Goal: Communication & Community: Ask a question

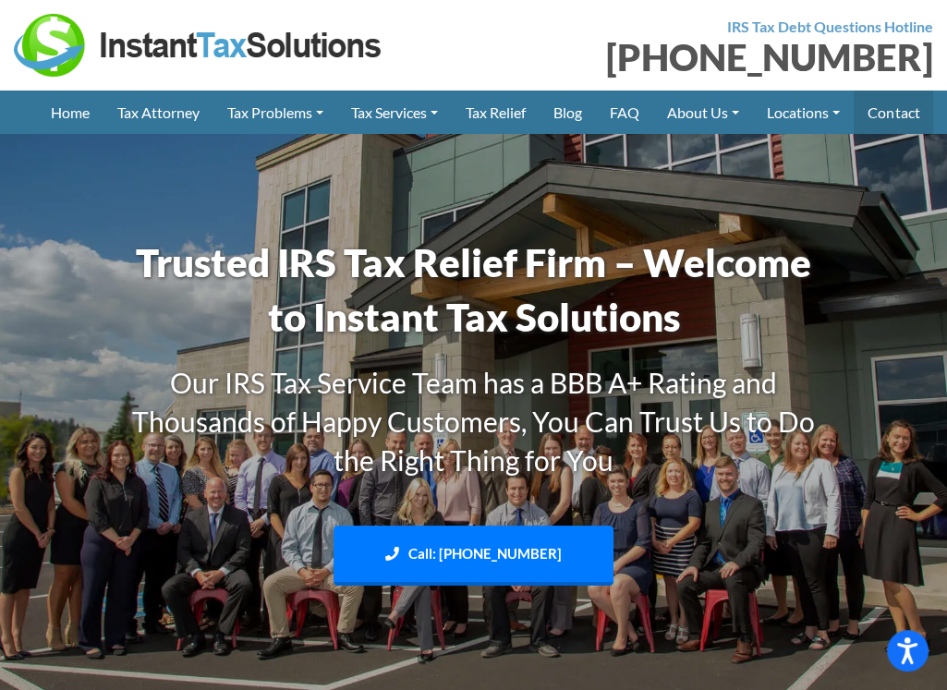
click at [898, 121] on link "Contact" at bounding box center [892, 112] width 79 height 43
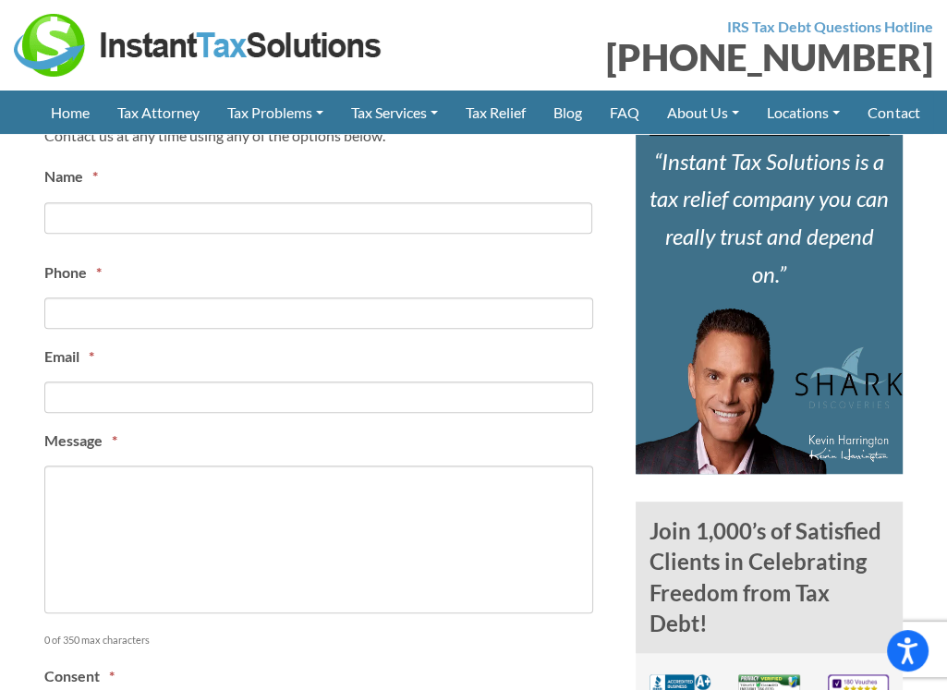
scroll to position [768, 0]
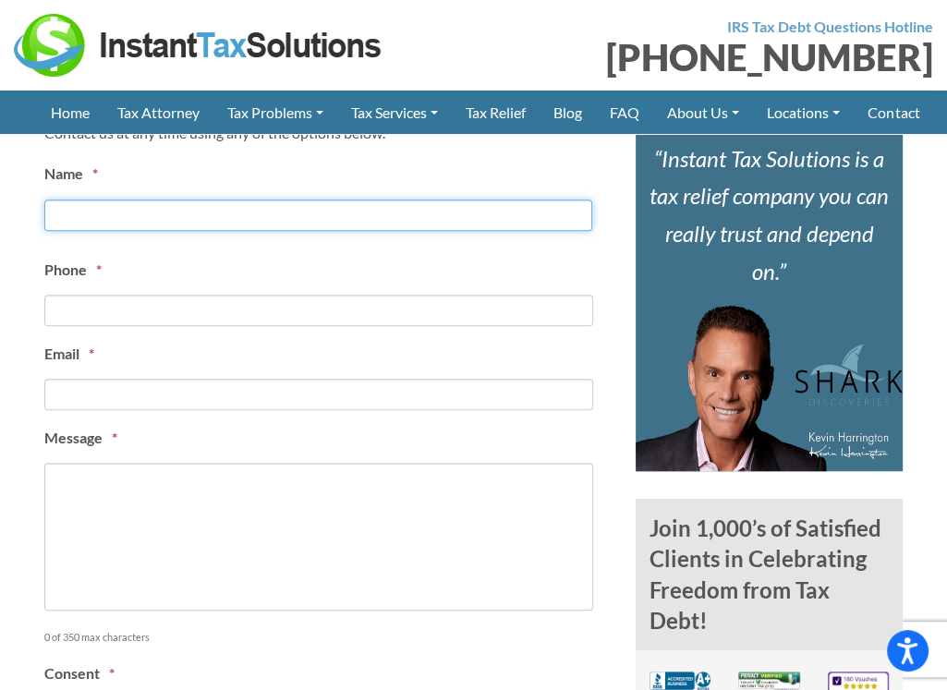
click at [101, 212] on input "First" at bounding box center [318, 215] width 548 height 31
type input "[PERSON_NAME]"
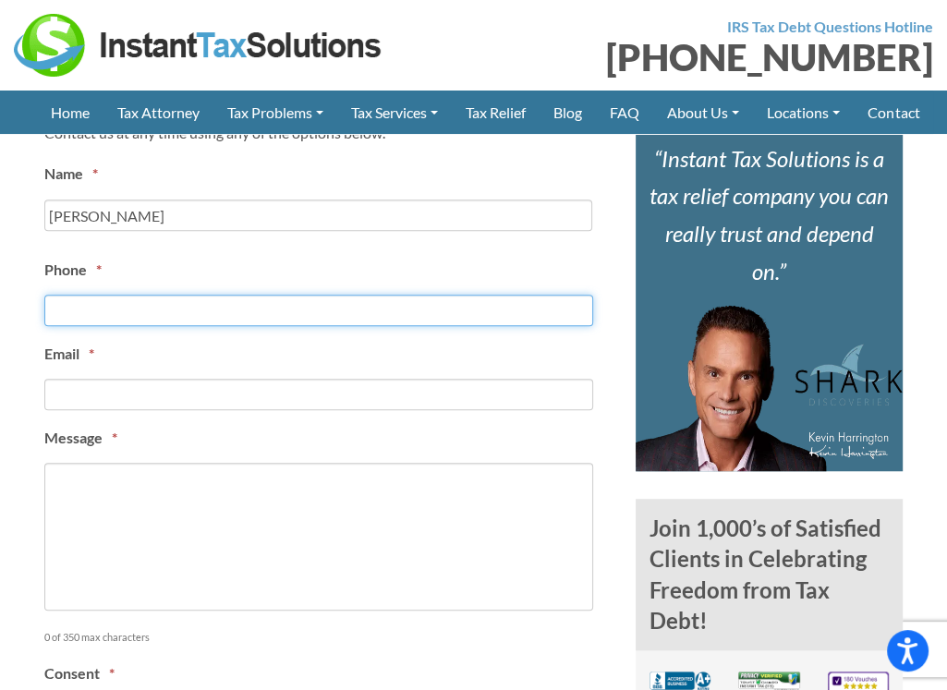
type input "2162437301"
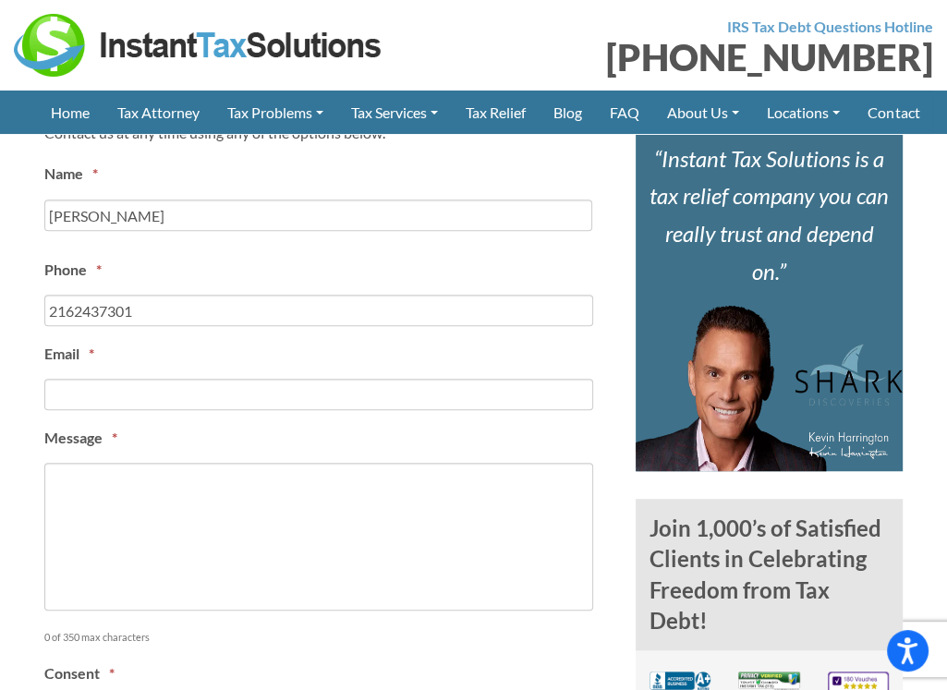
type input "[PERSON_NAME][EMAIL_ADDRESS][DOMAIN_NAME]"
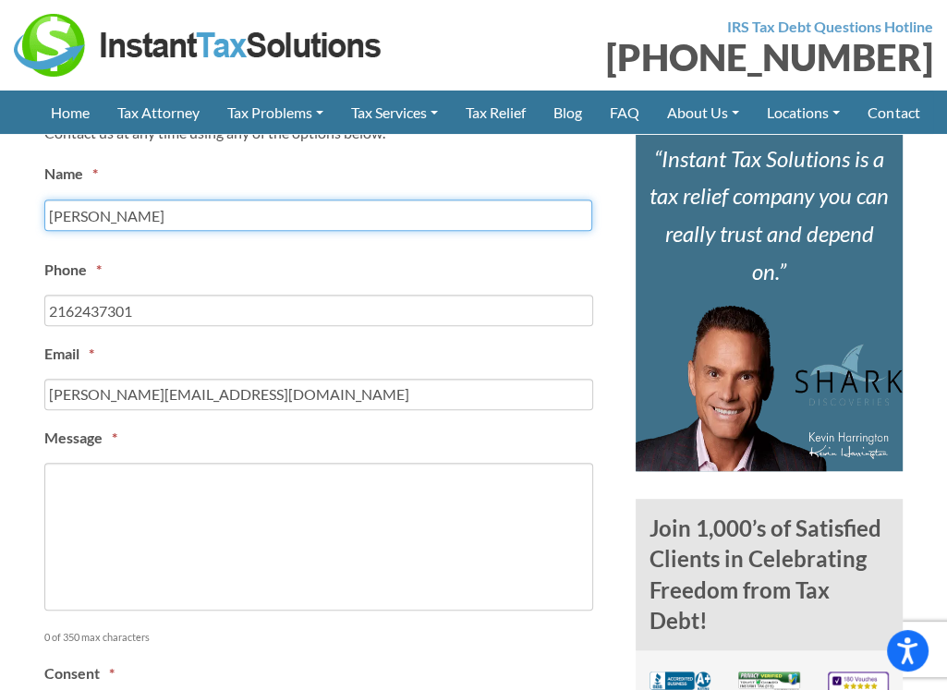
type input "[PHONE_NUMBER]"
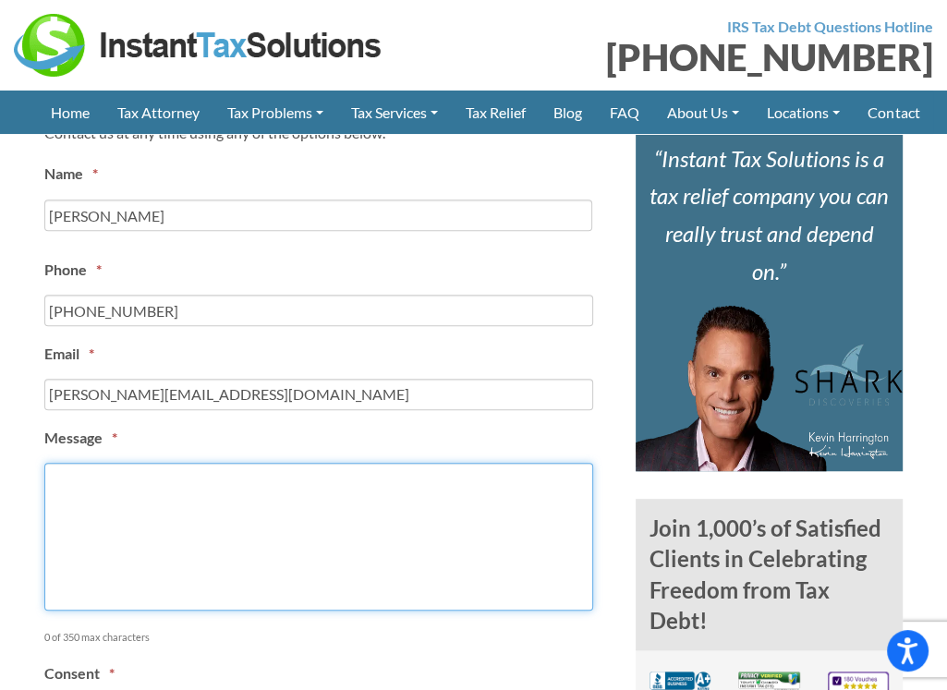
click at [182, 515] on textarea "Message *" at bounding box center [318, 537] width 549 height 148
paste textarea "Hi, I tried emailing you, but it bounced for some reason... so I’m reaching out…"
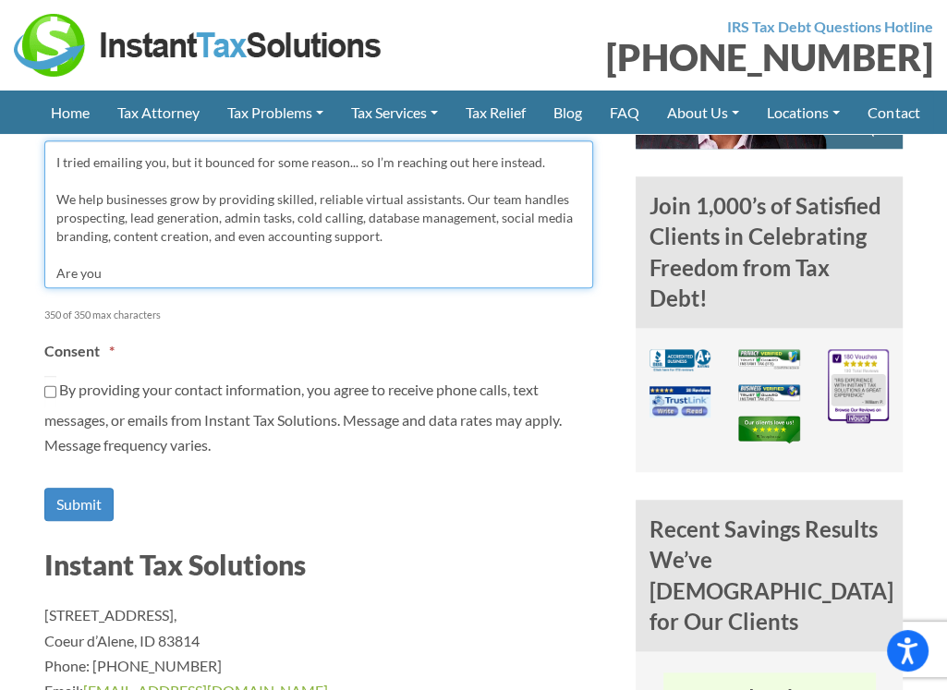
scroll to position [1090, 0]
type textarea "Hi, I tried emailing you, but it bounced for some reason... so I’m reaching out…"
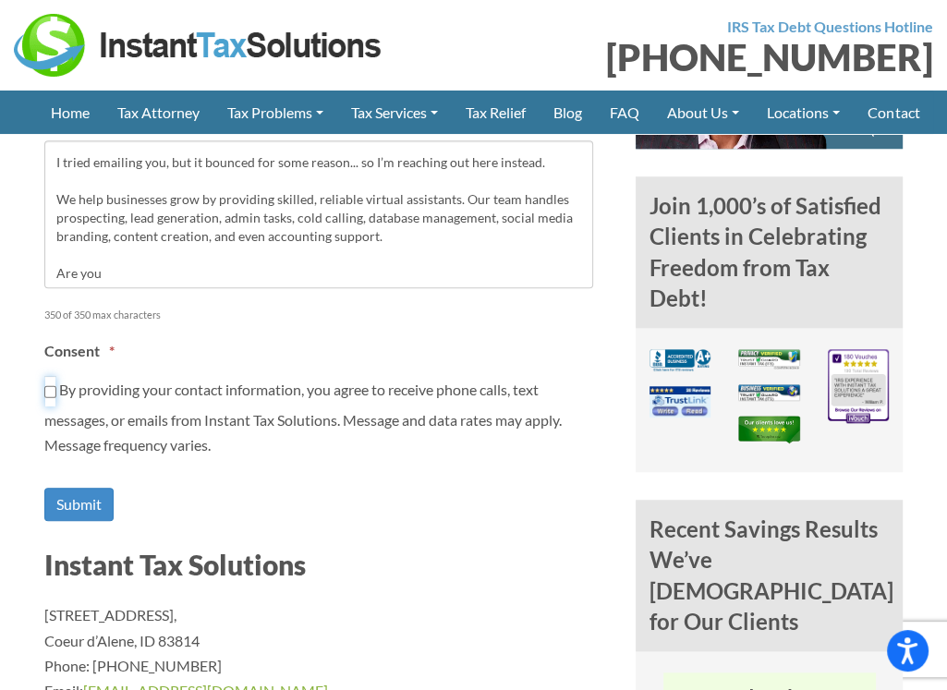
click at [47, 387] on input "By providing your contact information, you agree to receive phone calls, text m…" at bounding box center [50, 391] width 12 height 31
checkbox input "true"
click at [73, 501] on input "Submit" at bounding box center [78, 505] width 69 height 34
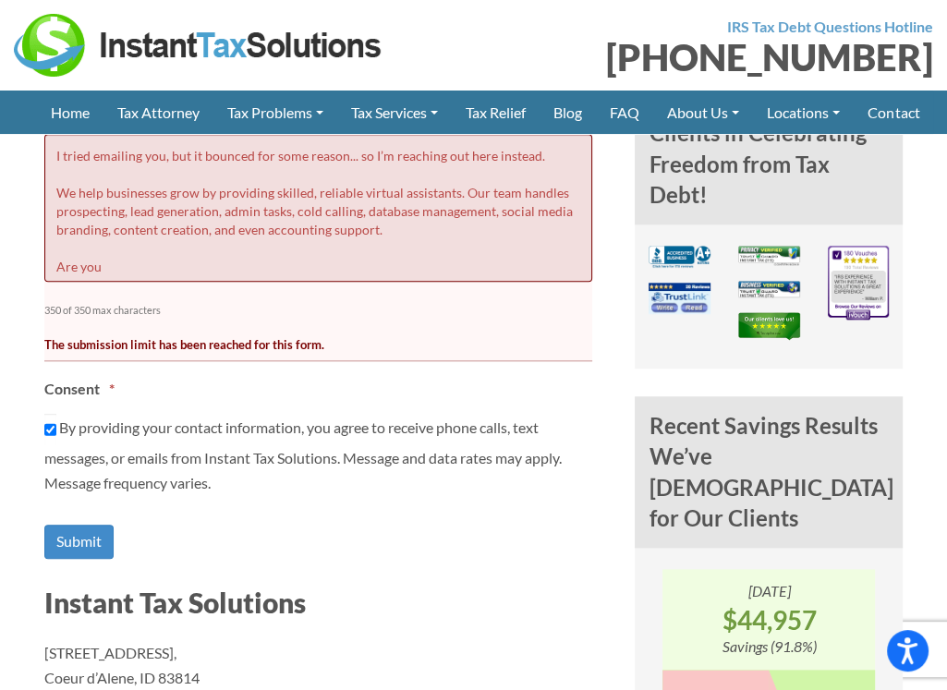
scroll to position [1200, 0]
